Goal: Book appointment/travel/reservation

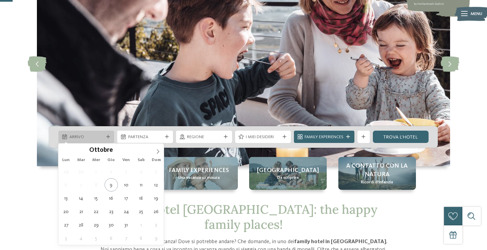
click at [105, 137] on div at bounding box center [108, 137] width 6 height 4
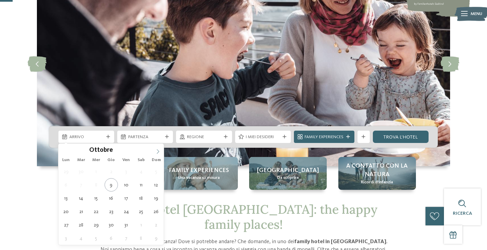
click at [156, 151] on icon at bounding box center [157, 151] width 5 height 5
click at [157, 152] on icon at bounding box center [157, 151] width 5 height 5
type input "****"
click at [157, 152] on icon at bounding box center [157, 151] width 5 height 5
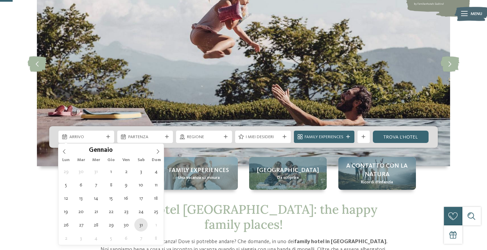
type div "[DATE]"
type input "****"
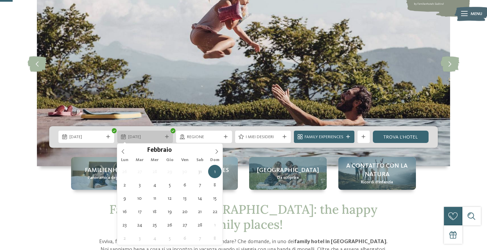
click at [166, 136] on icon at bounding box center [167, 137] width 4 height 4
type div "[DATE]"
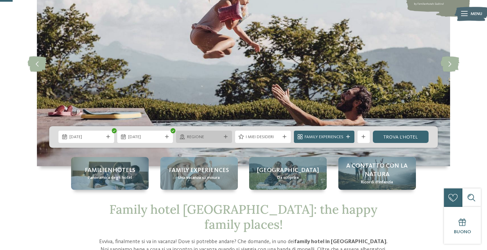
click at [223, 137] on div at bounding box center [226, 137] width 6 height 4
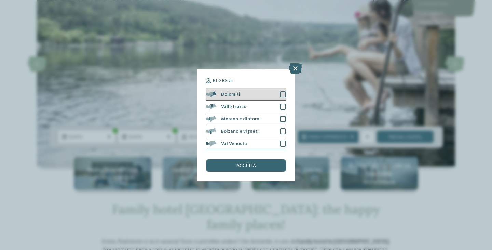
click at [283, 96] on div at bounding box center [283, 94] width 6 height 6
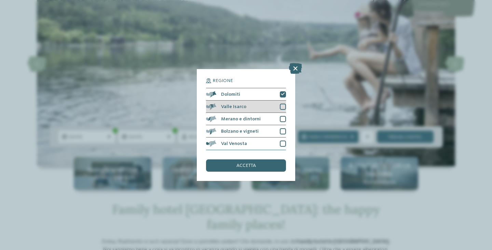
click at [283, 106] on div at bounding box center [283, 106] width 6 height 6
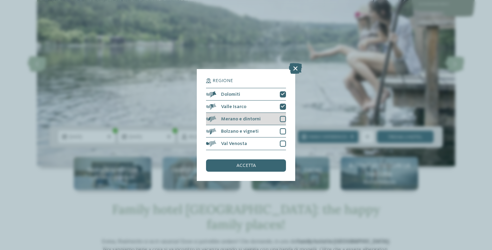
click at [282, 119] on div at bounding box center [283, 119] width 6 height 6
click at [281, 129] on div at bounding box center [283, 131] width 6 height 6
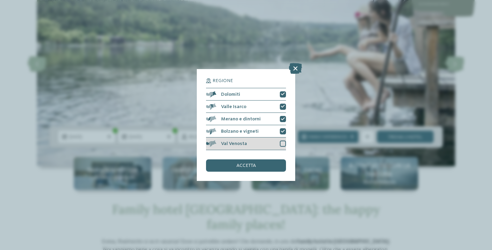
click at [281, 141] on div at bounding box center [283, 143] width 6 height 6
click at [264, 163] on div "accetta" at bounding box center [246, 165] width 80 height 12
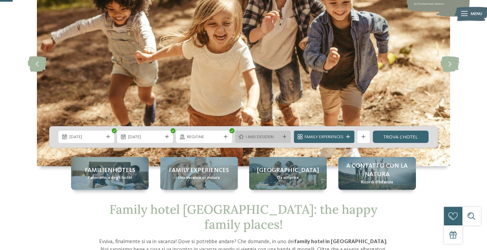
click at [284, 135] on icon at bounding box center [284, 137] width 4 height 4
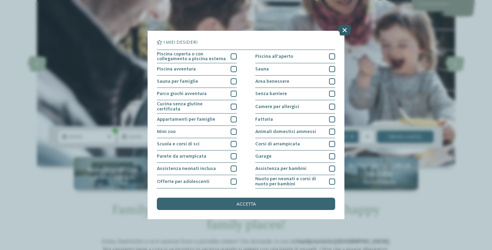
click at [340, 31] on icon at bounding box center [344, 30] width 13 height 11
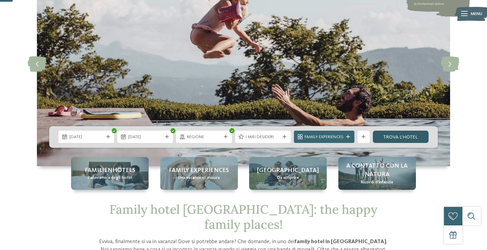
click at [391, 137] on link "trova l’hotel" at bounding box center [401, 136] width 56 height 12
